Goal: Information Seeking & Learning: Find specific fact

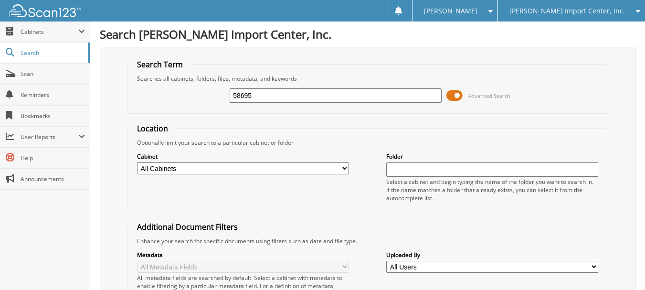
type input "58695"
type input "2558695"
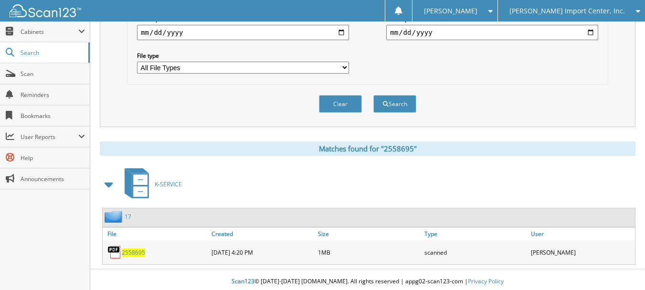
scroll to position [297, 0]
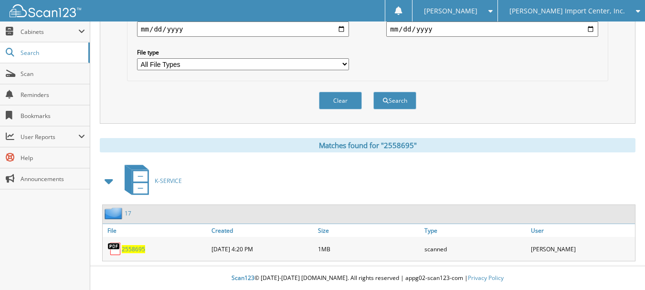
click at [131, 254] on div "2558695" at bounding box center [156, 248] width 106 height 19
click at [131, 250] on span "2558695" at bounding box center [133, 249] width 23 height 8
